Goal: Task Accomplishment & Management: Manage account settings

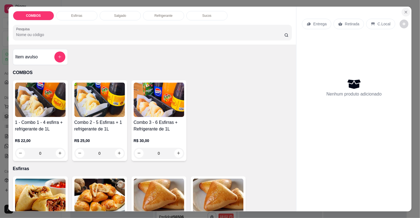
click at [404, 10] on icon "Close" at bounding box center [406, 12] width 4 height 4
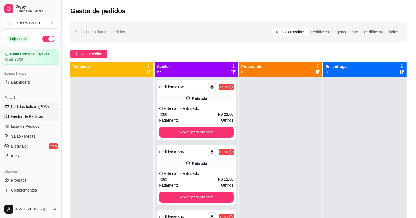
click at [26, 104] on span "Pedidos balcão (PDV)" at bounding box center [30, 106] width 38 height 5
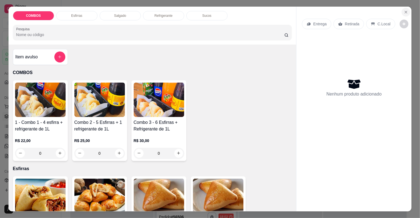
click at [405, 11] on icon "Close" at bounding box center [406, 12] width 2 height 2
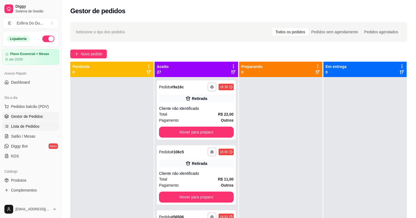
click at [21, 125] on span "Lista de Pedidos" at bounding box center [25, 125] width 29 height 5
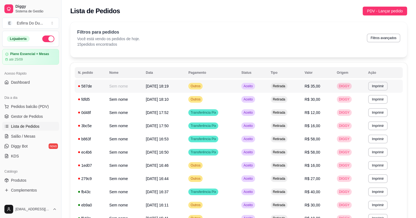
click at [255, 89] on div "Aceito" at bounding box center [247, 86] width 13 height 7
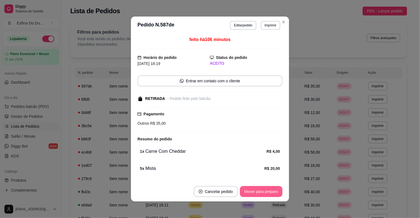
click at [253, 193] on button "Mover para preparo" at bounding box center [261, 191] width 43 height 11
click at [253, 193] on div "Mover para preparo" at bounding box center [257, 191] width 50 height 11
click at [253, 193] on button "Mover para retirada disponível" at bounding box center [252, 191] width 59 height 11
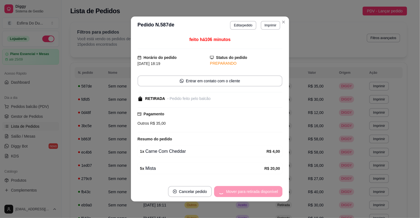
click at [253, 193] on div "Mover para retirada disponível" at bounding box center [248, 191] width 68 height 11
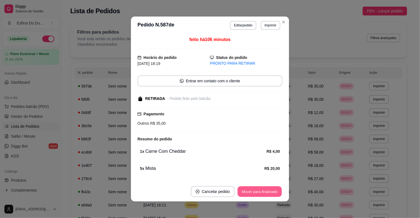
click at [253, 193] on button "Mover para finalizado" at bounding box center [260, 191] width 44 height 11
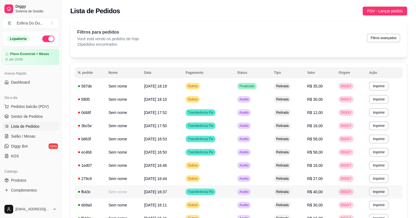
click at [243, 195] on td "Aceito" at bounding box center [252, 191] width 37 height 13
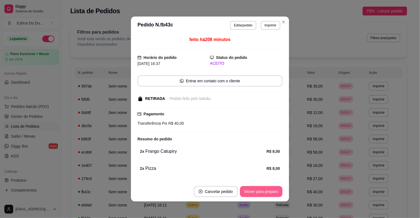
click at [244, 192] on button "Mover para preparo" at bounding box center [261, 191] width 43 height 11
click at [244, 192] on div "Mover para preparo" at bounding box center [257, 191] width 50 height 11
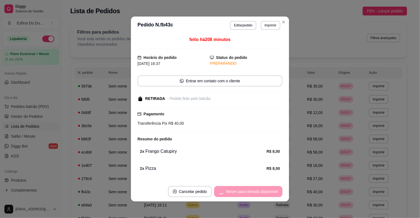
click at [244, 192] on div "Mover para retirada disponível" at bounding box center [248, 191] width 68 height 11
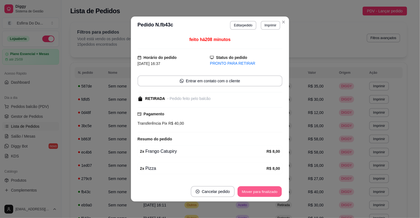
click at [244, 192] on button "Mover para finalizado" at bounding box center [260, 191] width 44 height 11
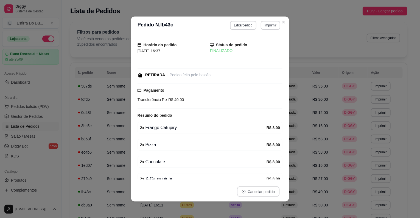
click at [244, 192] on button "Cancelar pedido" at bounding box center [258, 191] width 43 height 11
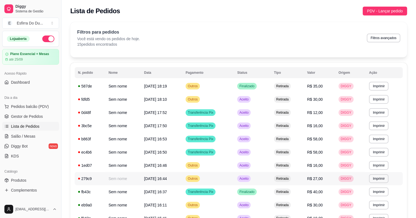
click at [250, 180] on span "Aceito" at bounding box center [243, 178] width 11 height 4
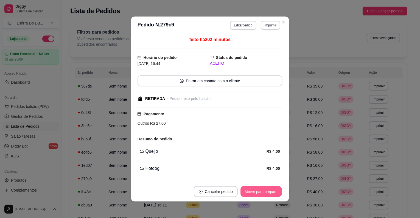
click at [250, 193] on button "Mover para preparo" at bounding box center [261, 191] width 41 height 11
click at [250, 193] on div "Mover para preparo" at bounding box center [257, 191] width 50 height 11
click at [250, 193] on button "Mover para retirada disponível" at bounding box center [252, 191] width 59 height 11
click at [250, 193] on div "Mover para retirada disponível" at bounding box center [252, 191] width 61 height 11
click at [250, 193] on button "Mover para finalizado" at bounding box center [260, 191] width 46 height 11
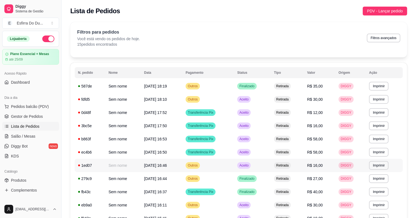
click at [249, 164] on span "Aceito" at bounding box center [243, 165] width 11 height 4
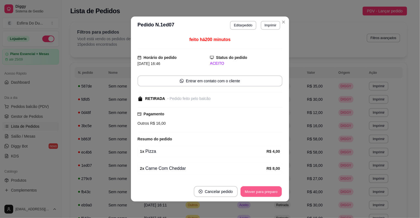
click at [257, 190] on button "Mover para preparo" at bounding box center [261, 191] width 41 height 11
click at [259, 188] on button "Mover para retirada disponível" at bounding box center [252, 191] width 59 height 11
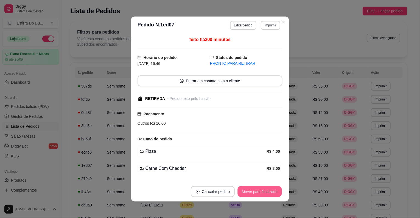
click at [259, 188] on button "Mover para finalizado" at bounding box center [260, 191] width 44 height 11
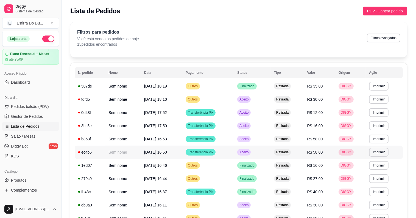
click at [251, 154] on div "Aceito" at bounding box center [243, 152] width 13 height 7
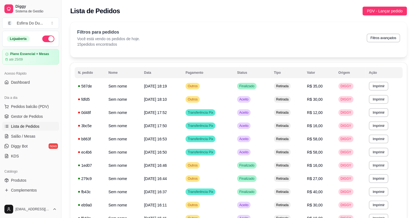
click at [254, 189] on button "Mover para preparo" at bounding box center [261, 191] width 43 height 11
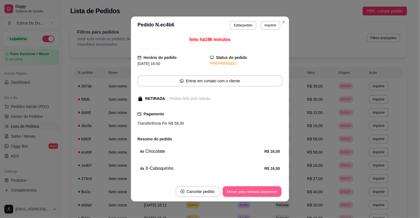
click at [254, 189] on button "Mover para retirada disponível" at bounding box center [252, 191] width 59 height 11
click at [254, 189] on div "Mover para retirada disponível" at bounding box center [252, 191] width 61 height 11
click at [254, 189] on button "Mover para finalizado" at bounding box center [260, 191] width 44 height 11
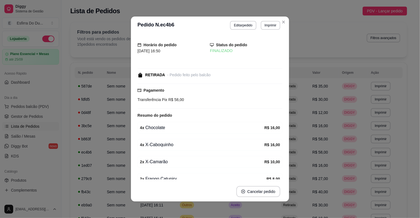
click at [283, 171] on div "Horário do pedido [DATE] 16:50 Status do pedido FINALIZADO RETIRADA - Pedido fe…" at bounding box center [210, 107] width 158 height 147
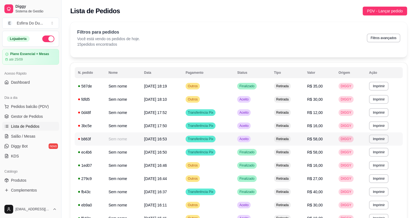
click at [248, 140] on span "Aceito" at bounding box center [243, 139] width 11 height 4
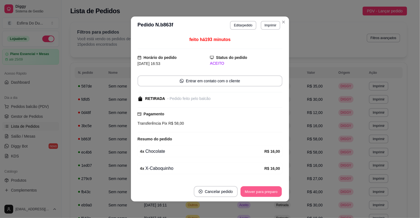
click at [242, 193] on button "Mover para preparo" at bounding box center [261, 191] width 41 height 11
click at [242, 193] on button "Mover para retirada disponível" at bounding box center [252, 191] width 61 height 11
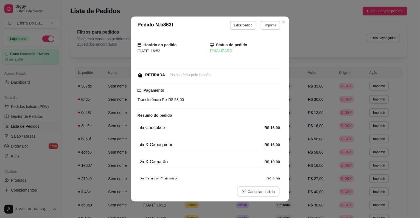
click at [242, 193] on button "Cancelar pedido" at bounding box center [258, 191] width 43 height 11
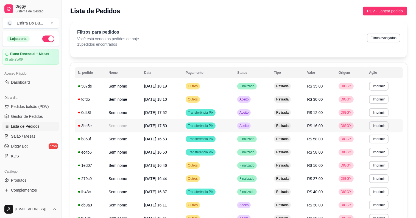
click at [249, 127] on span "Aceito" at bounding box center [243, 125] width 11 height 4
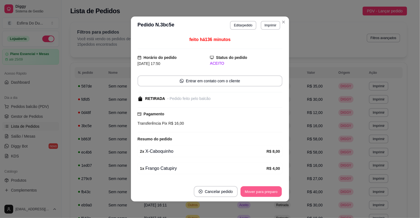
click at [249, 192] on button "Mover para preparo" at bounding box center [261, 191] width 41 height 11
click at [249, 192] on button "Mover para retirada disponível" at bounding box center [252, 191] width 59 height 11
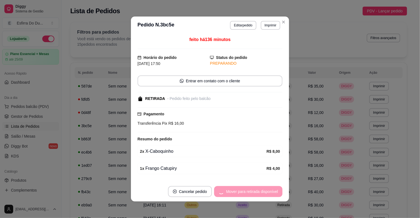
click at [249, 192] on div "Mover para retirada disponível" at bounding box center [248, 191] width 68 height 11
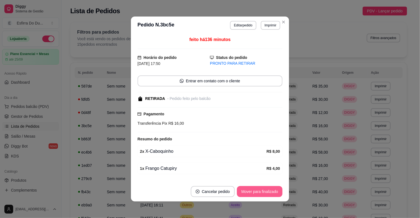
click at [249, 192] on button "Mover para finalizado" at bounding box center [260, 191] width 46 height 11
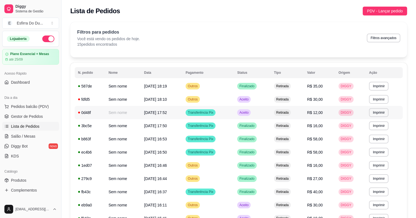
click at [250, 110] on span "Aceito" at bounding box center [243, 112] width 11 height 4
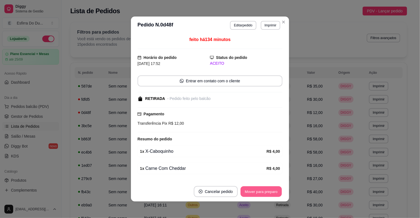
click at [249, 187] on button "Mover para preparo" at bounding box center [261, 191] width 41 height 11
click at [249, 187] on button "Mover para retirada disponível" at bounding box center [252, 191] width 61 height 11
click at [249, 187] on button "Mover para finalizado" at bounding box center [260, 191] width 44 height 11
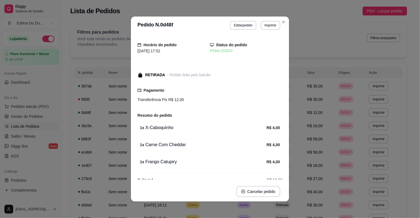
click at [262, 166] on div "1 x Frango Catupiry R$ 4,00" at bounding box center [210, 162] width 145 height 12
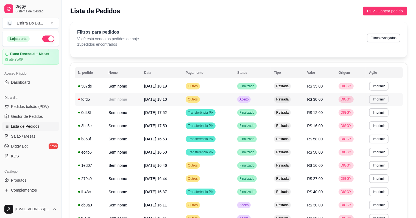
click at [249, 101] on span "Aceito" at bounding box center [243, 99] width 11 height 4
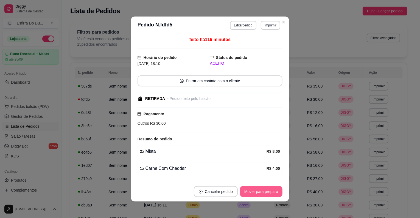
click at [246, 194] on button "Mover para preparo" at bounding box center [261, 191] width 43 height 11
click at [246, 194] on button "Mover para retirada disponível" at bounding box center [252, 191] width 59 height 11
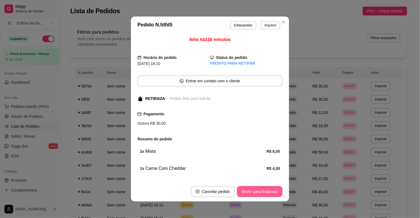
click at [246, 194] on button "Mover para finalizado" at bounding box center [260, 191] width 46 height 11
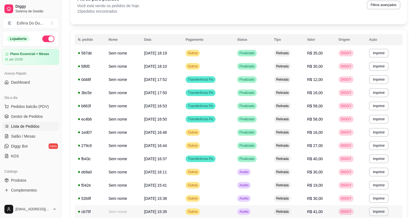
scroll to position [82, 0]
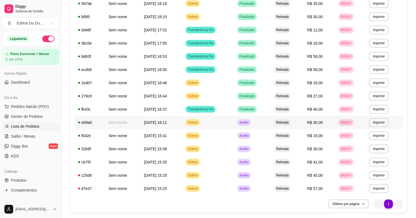
click at [249, 121] on span "Aceito" at bounding box center [243, 122] width 11 height 4
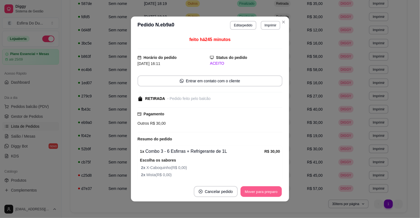
click at [253, 191] on button "Mover para preparo" at bounding box center [261, 191] width 41 height 11
click at [253, 191] on div "Mover para preparo" at bounding box center [261, 191] width 43 height 11
click at [253, 191] on div "Mover para preparo" at bounding box center [257, 191] width 50 height 11
click at [253, 191] on button "Mover para retirada disponível" at bounding box center [252, 191] width 59 height 11
click at [253, 191] on div "Mover para retirada disponível" at bounding box center [252, 191] width 61 height 11
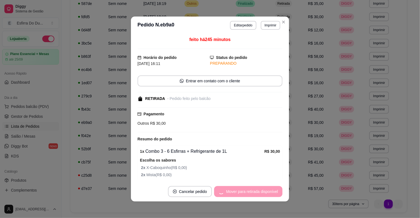
click at [253, 191] on div "Mover para retirada disponível" at bounding box center [248, 191] width 68 height 11
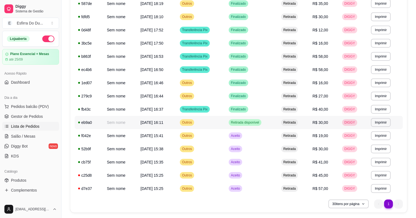
click at [248, 122] on span "Retirada disponível" at bounding box center [245, 122] width 30 height 4
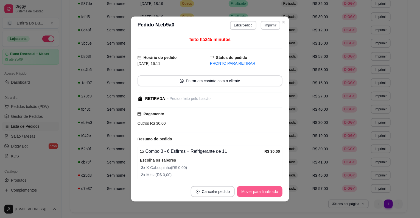
click at [242, 194] on button "Mover para finalizado" at bounding box center [260, 191] width 46 height 11
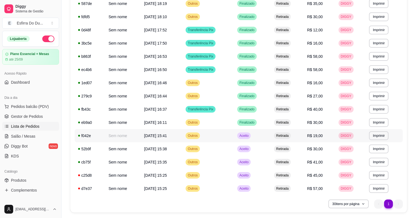
click at [250, 137] on span "Aceito" at bounding box center [243, 135] width 11 height 4
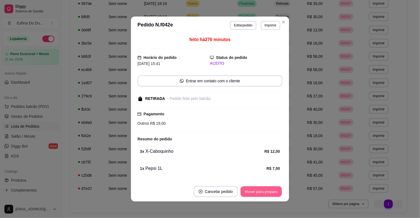
click at [252, 192] on button "Mover para preparo" at bounding box center [261, 191] width 41 height 11
click at [252, 192] on button "Mover para retirada disponível" at bounding box center [252, 191] width 59 height 11
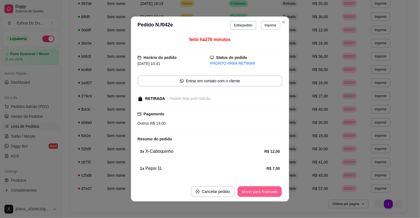
click at [260, 193] on button "Mover para finalizado" at bounding box center [260, 191] width 44 height 11
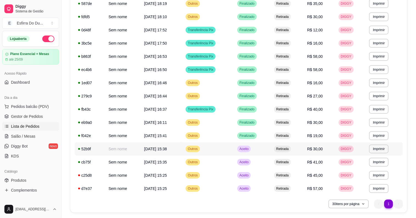
click at [244, 149] on div "Aceito" at bounding box center [243, 148] width 13 height 7
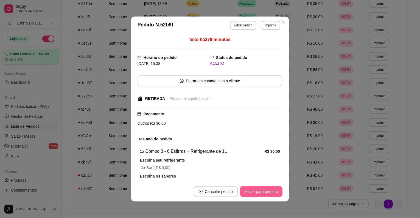
click at [250, 192] on button "Mover para preparo" at bounding box center [261, 191] width 43 height 11
click at [250, 192] on div "Mover para preparo" at bounding box center [257, 191] width 50 height 11
click at [250, 192] on button "Mover para retirada disponível" at bounding box center [252, 191] width 59 height 11
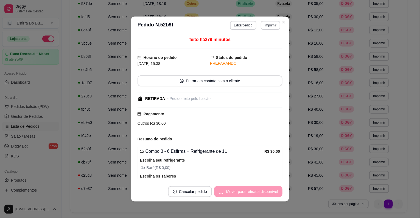
click at [250, 192] on div "Mover para retirada disponível" at bounding box center [248, 191] width 68 height 11
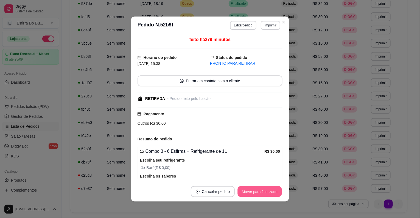
click at [250, 192] on button "Mover para finalizado" at bounding box center [260, 191] width 44 height 11
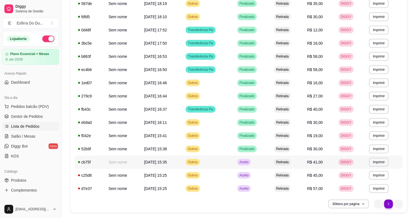
click at [247, 165] on div "Aceito" at bounding box center [243, 161] width 13 height 7
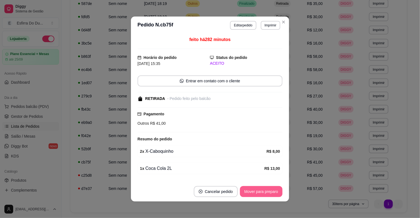
click at [244, 196] on div "Mover para preparo" at bounding box center [261, 191] width 43 height 11
click at [245, 192] on button "Mover para retirada disponível" at bounding box center [252, 191] width 59 height 11
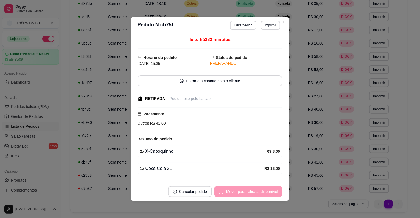
click at [245, 192] on div "Mover para retirada disponível" at bounding box center [248, 191] width 68 height 11
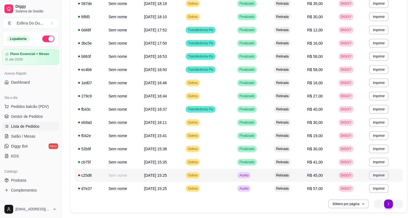
click at [248, 176] on span "Aceito" at bounding box center [243, 175] width 11 height 4
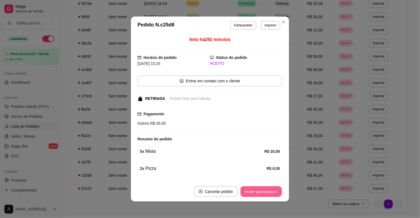
click at [246, 191] on button "Mover para preparo" at bounding box center [261, 191] width 41 height 11
click at [246, 191] on div "Mover para preparo" at bounding box center [257, 191] width 50 height 11
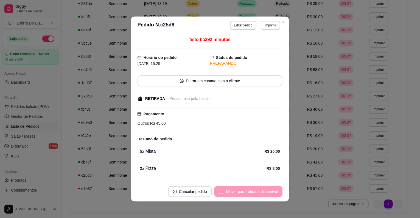
click at [246, 191] on div "Mover para retirada disponível" at bounding box center [248, 191] width 68 height 11
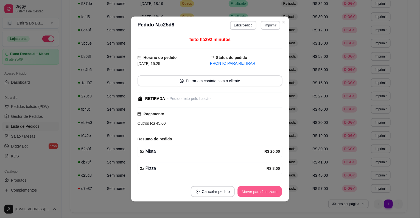
click at [246, 191] on button "Mover para finalizado" at bounding box center [260, 191] width 44 height 11
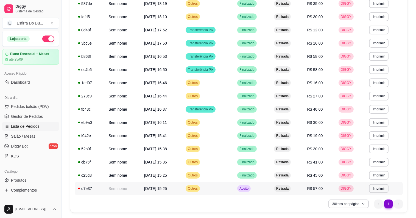
click at [249, 184] on td "Aceito" at bounding box center [252, 188] width 37 height 13
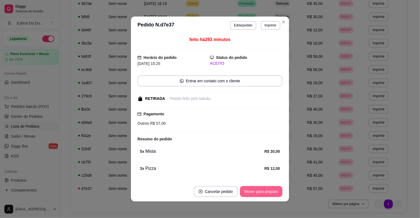
click at [250, 194] on button "Mover para preparo" at bounding box center [261, 191] width 43 height 11
click at [250, 194] on div "Mover para preparo" at bounding box center [257, 191] width 50 height 11
click at [250, 194] on button "Mover para retirada disponível" at bounding box center [252, 191] width 59 height 11
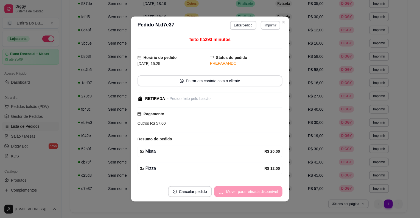
click at [250, 194] on div "Mover para retirada disponível" at bounding box center [248, 191] width 68 height 11
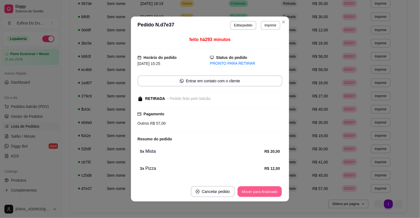
click at [250, 194] on button "Mover para finalizado" at bounding box center [260, 191] width 44 height 11
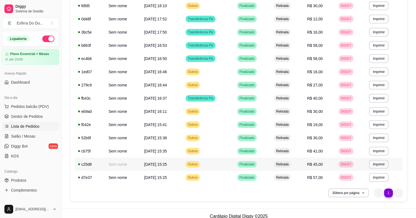
scroll to position [99, 0]
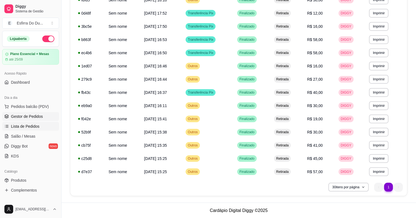
click at [37, 116] on span "Gestor de Pedidos" at bounding box center [27, 115] width 32 height 5
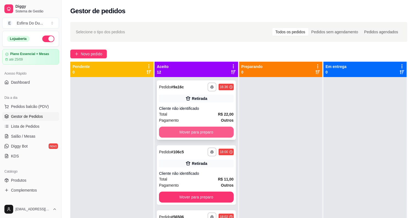
click at [160, 128] on button "Mover para preparo" at bounding box center [196, 131] width 74 height 11
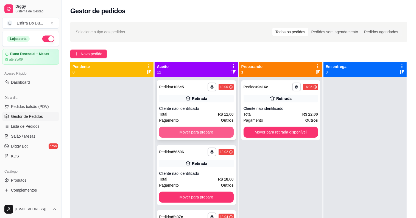
click at [198, 130] on button "Mover para preparo" at bounding box center [196, 131] width 74 height 11
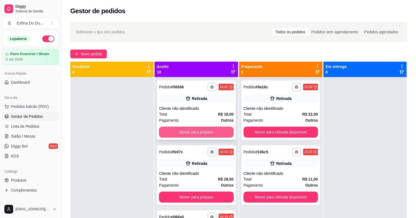
click at [198, 128] on button "Mover para preparo" at bounding box center [196, 131] width 74 height 11
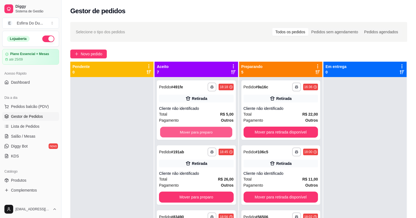
click at [198, 128] on button "Mover para preparo" at bounding box center [196, 132] width 72 height 11
click at [198, 128] on div "Mover para preparo" at bounding box center [196, 131] width 74 height 11
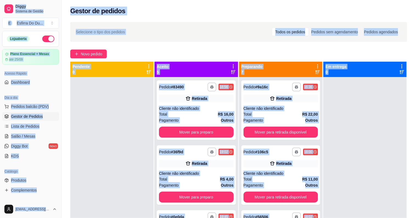
click at [198, 128] on div "Pagamento Outros R$ 26,00" at bounding box center [210, 119] width 146 height 25
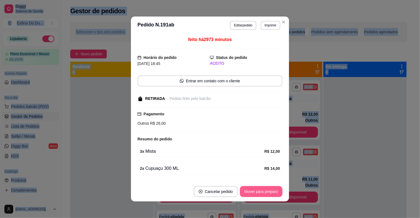
click at [252, 193] on button "Mover para preparo" at bounding box center [261, 191] width 43 height 11
click at [252, 193] on button "Mover para retirada disponível" at bounding box center [252, 191] width 61 height 11
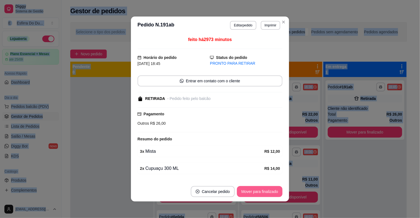
click at [252, 191] on button "Mover para finalizado" at bounding box center [260, 191] width 46 height 11
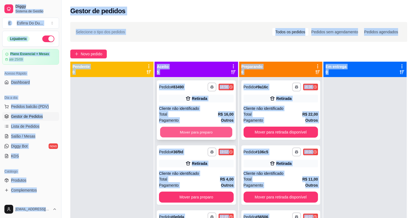
click at [212, 133] on button "Mover para preparo" at bounding box center [196, 132] width 72 height 11
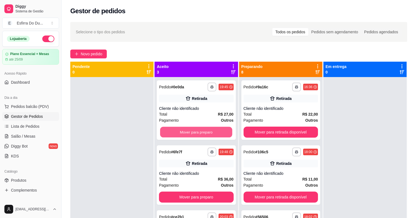
click at [212, 133] on button "Mover para preparo" at bounding box center [196, 132] width 72 height 11
click at [212, 133] on button "Mover para preparo" at bounding box center [196, 131] width 74 height 11
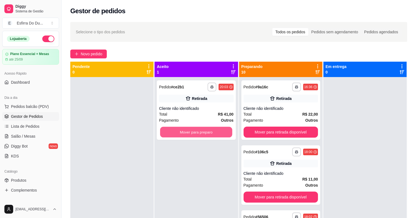
click at [212, 133] on button "Mover para preparo" at bounding box center [196, 132] width 72 height 11
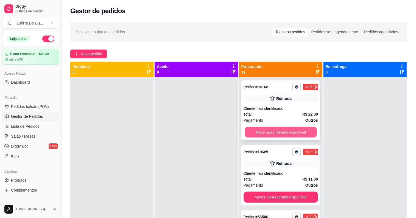
click at [282, 132] on button "Mover para retirada disponível" at bounding box center [281, 132] width 72 height 11
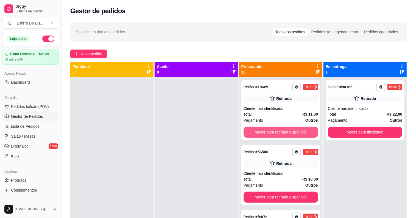
click at [282, 132] on button "Mover para retirada disponível" at bounding box center [281, 131] width 74 height 11
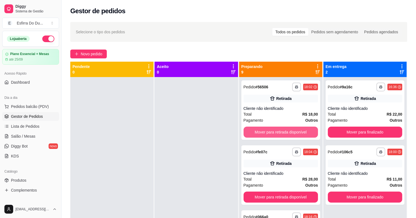
click at [282, 132] on button "Mover para retirada disponível" at bounding box center [281, 131] width 74 height 11
click at [282, 132] on button "Mover para retirada disponível" at bounding box center [281, 132] width 72 height 11
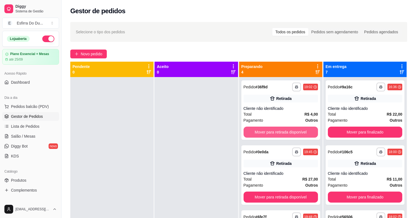
click at [282, 132] on button "Mover para retirada disponível" at bounding box center [281, 131] width 74 height 11
click at [282, 132] on button "Mover para retirada disponível" at bounding box center [281, 132] width 72 height 11
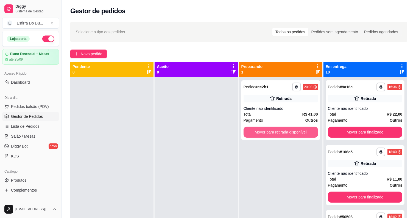
click at [282, 132] on button "Mover para retirada disponível" at bounding box center [281, 131] width 74 height 11
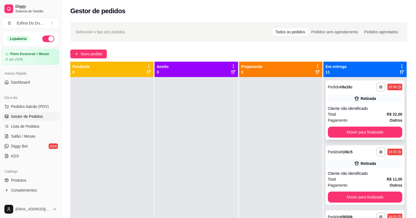
click at [332, 126] on div "**********" at bounding box center [365, 109] width 79 height 59
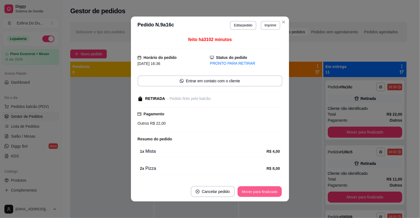
click at [268, 192] on button "Mover para finalizado" at bounding box center [260, 191] width 44 height 11
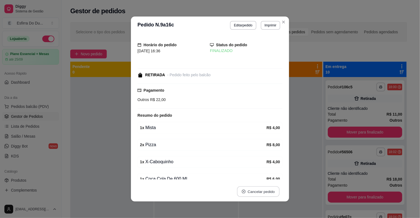
click at [268, 192] on button "Cancelar pedido" at bounding box center [258, 191] width 43 height 11
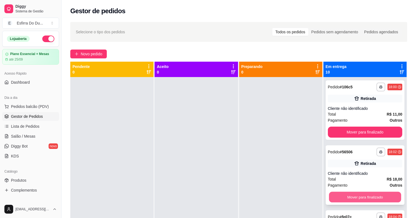
click at [343, 195] on button "Mover para finalizado" at bounding box center [365, 196] width 72 height 11
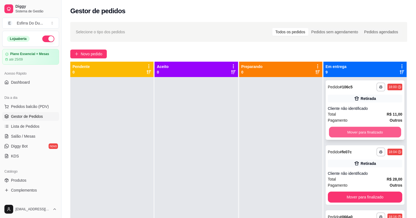
click at [367, 136] on button "Mover para finalizado" at bounding box center [365, 132] width 72 height 11
click at [370, 129] on button "Mover para finalizado" at bounding box center [365, 132] width 72 height 11
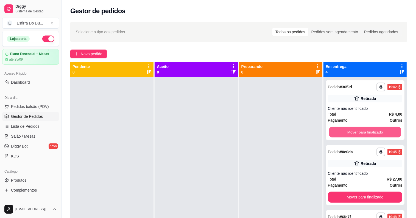
click at [370, 129] on button "Mover para finalizado" at bounding box center [365, 132] width 72 height 11
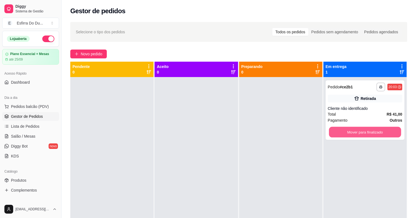
click at [370, 129] on button "Mover para finalizado" at bounding box center [365, 132] width 72 height 11
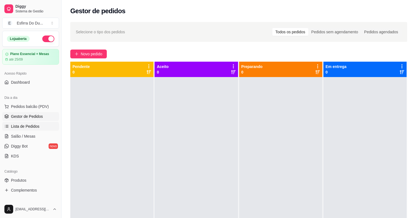
click at [36, 126] on span "Lista de Pedidos" at bounding box center [25, 125] width 29 height 5
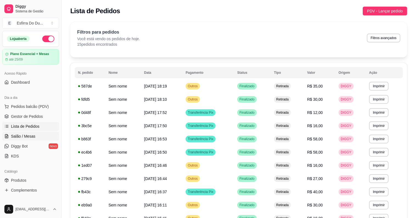
click at [22, 137] on span "Salão / Mesas" at bounding box center [23, 135] width 24 height 5
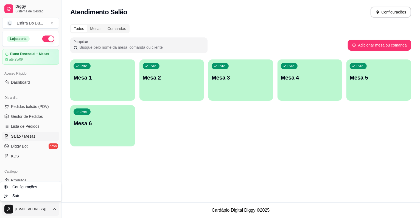
click at [9, 208] on html "Diggy Sistema de Gestão E Esfirra Do Du ... Loja aberta Plano Essencial + Mesas…" at bounding box center [210, 109] width 420 height 218
click at [25, 199] on div "Sair" at bounding box center [30, 195] width 59 height 9
